Goal: Navigation & Orientation: Find specific page/section

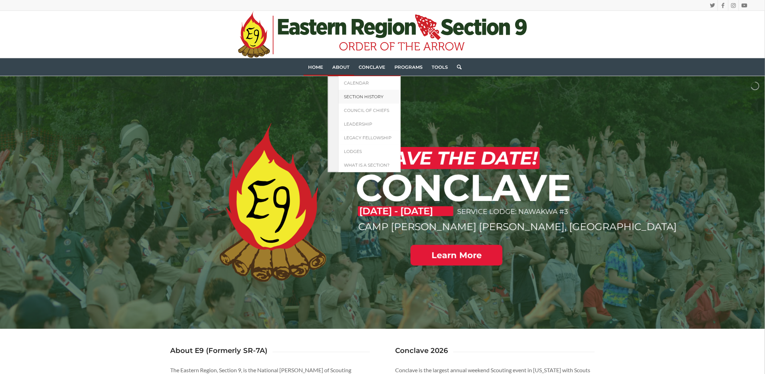
click at [346, 94] on span "Section History" at bounding box center [364, 96] width 40 height 5
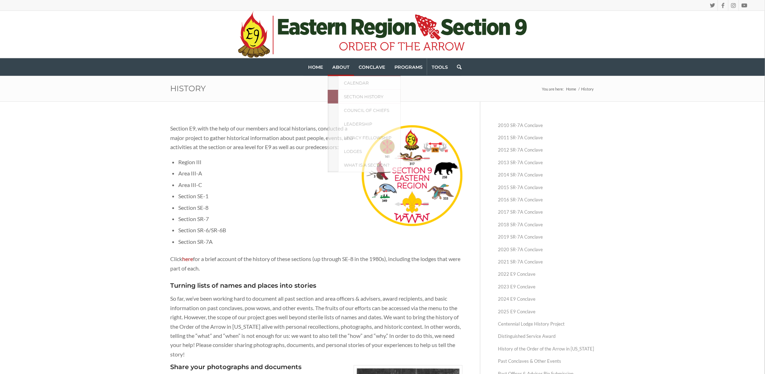
click at [341, 67] on span "About" at bounding box center [340, 67] width 17 height 6
click at [341, 80] on link "Calendar" at bounding box center [369, 83] width 62 height 14
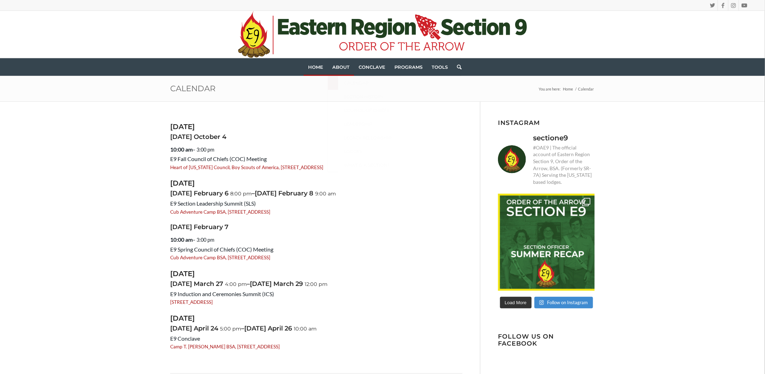
click at [320, 66] on span "Home" at bounding box center [315, 67] width 15 height 6
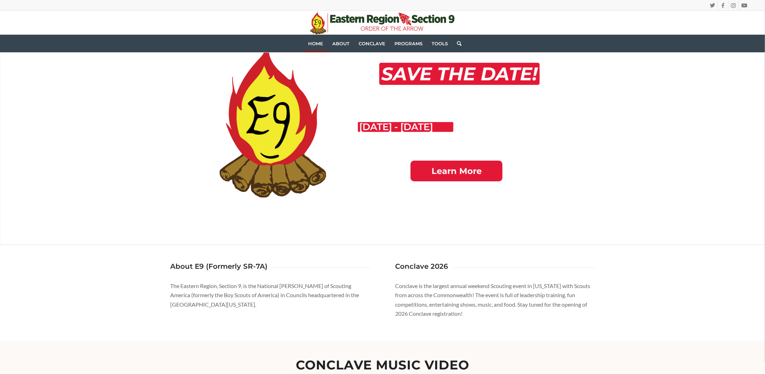
scroll to position [35, 0]
